Goal: Information Seeking & Learning: Understand process/instructions

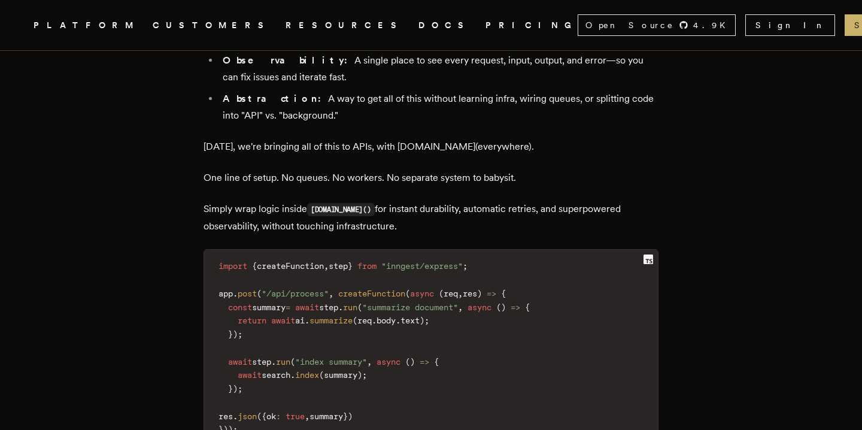
scroll to position [1421, 0]
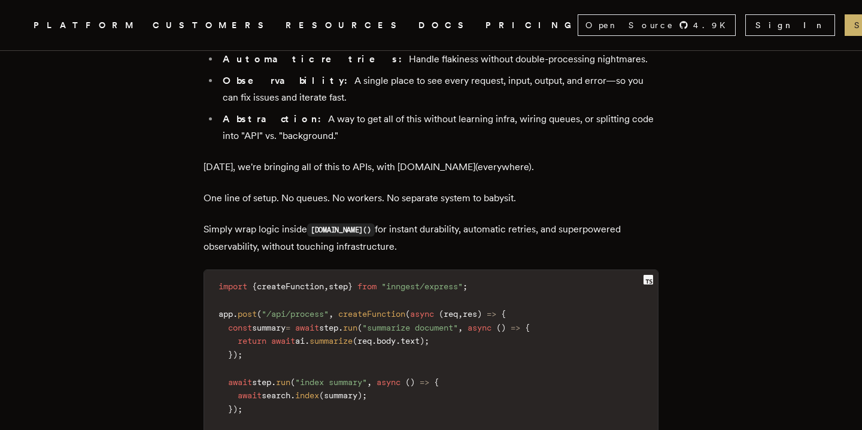
click at [343, 429] on span "summary" at bounding box center [327, 437] width 34 height 10
click at [351, 390] on span "summary" at bounding box center [341, 395] width 34 height 10
click at [359, 309] on span "createFunction" at bounding box center [371, 314] width 67 height 10
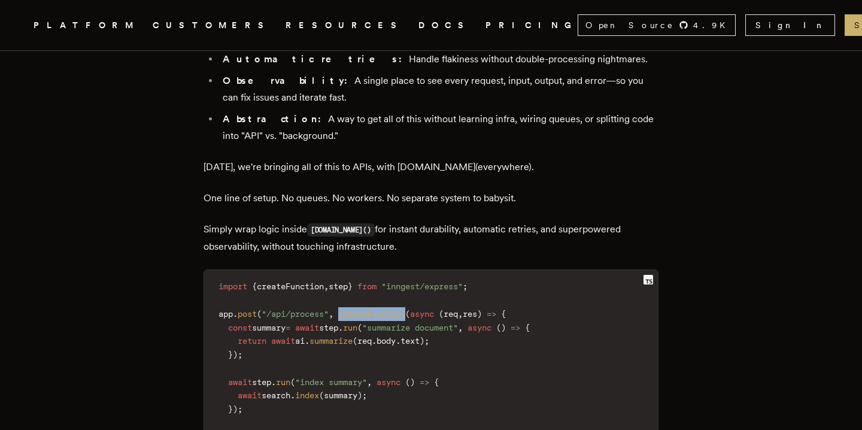
click at [359, 309] on span "createFunction" at bounding box center [371, 314] width 67 height 10
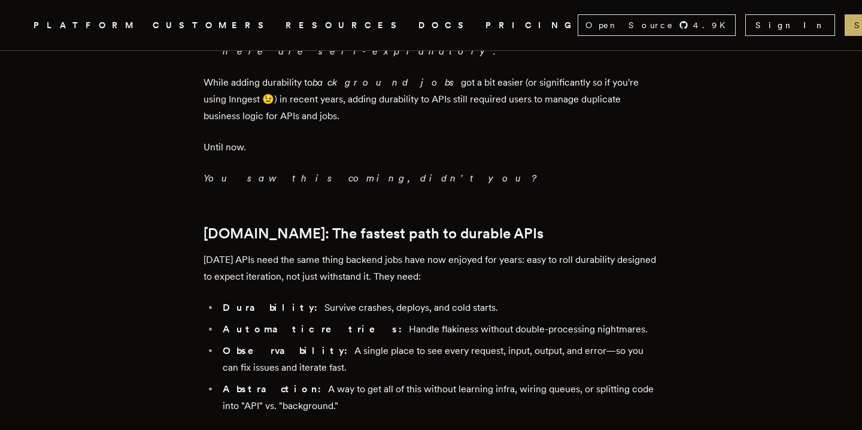
scroll to position [1108, 0]
